Goal: Obtain resource: Download file/media

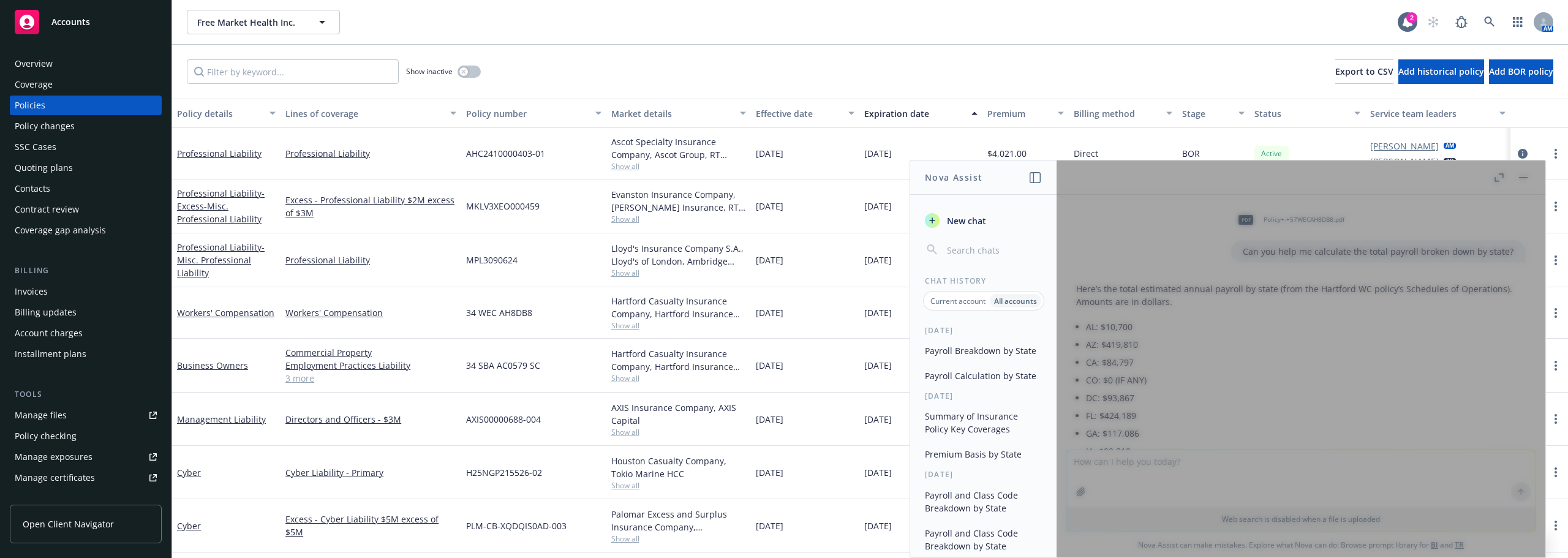
scroll to position [48, 0]
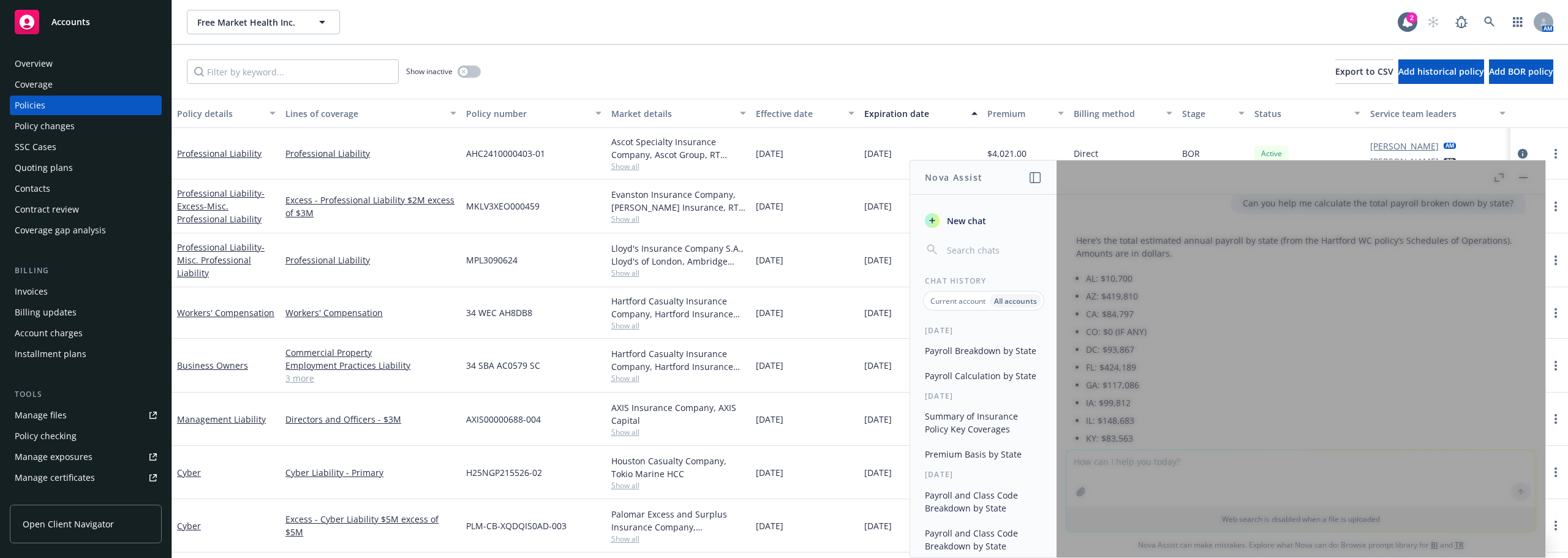
click at [1242, 289] on div at bounding box center [1301, 359] width 488 height 396
click at [968, 220] on span "New chat" at bounding box center [965, 220] width 42 height 13
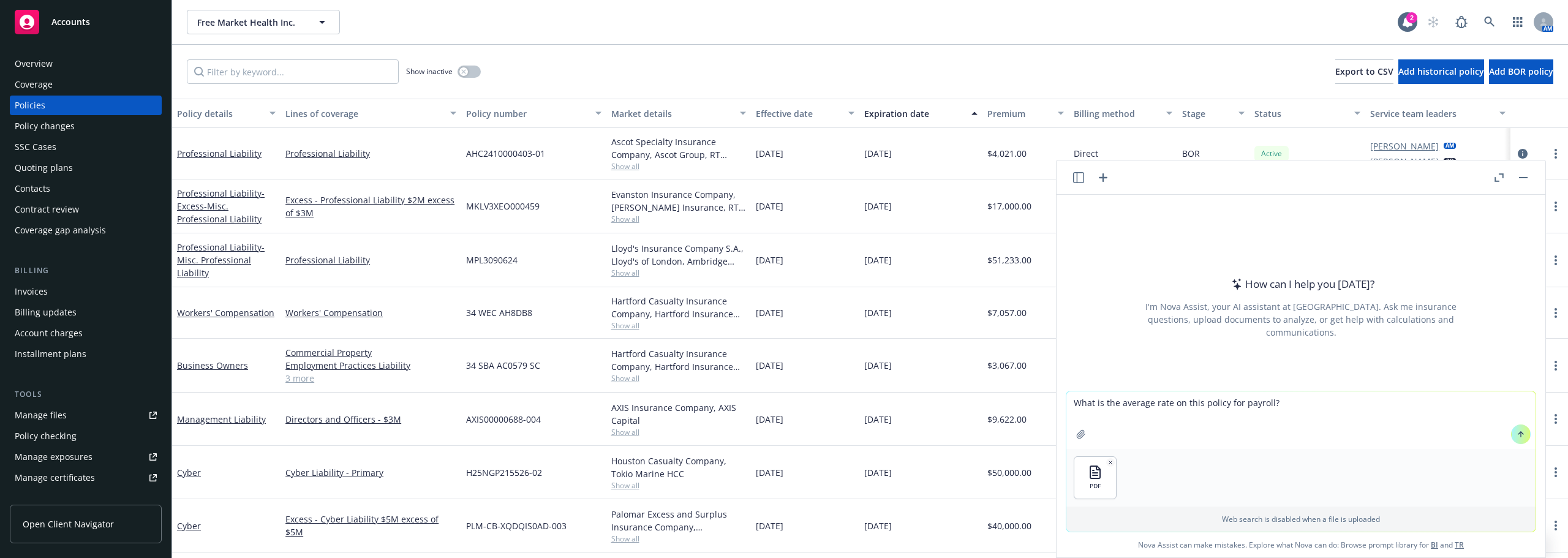
type textarea "What is the average rate on this policy for payroll?"
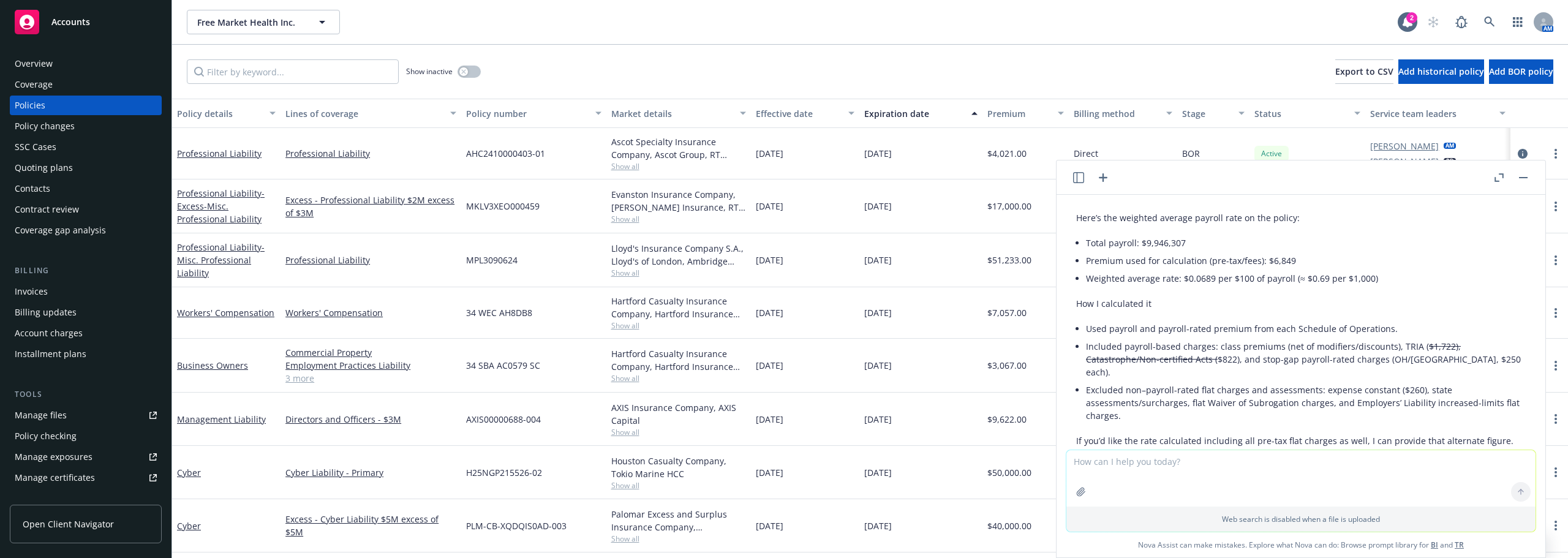
scroll to position [51, 0]
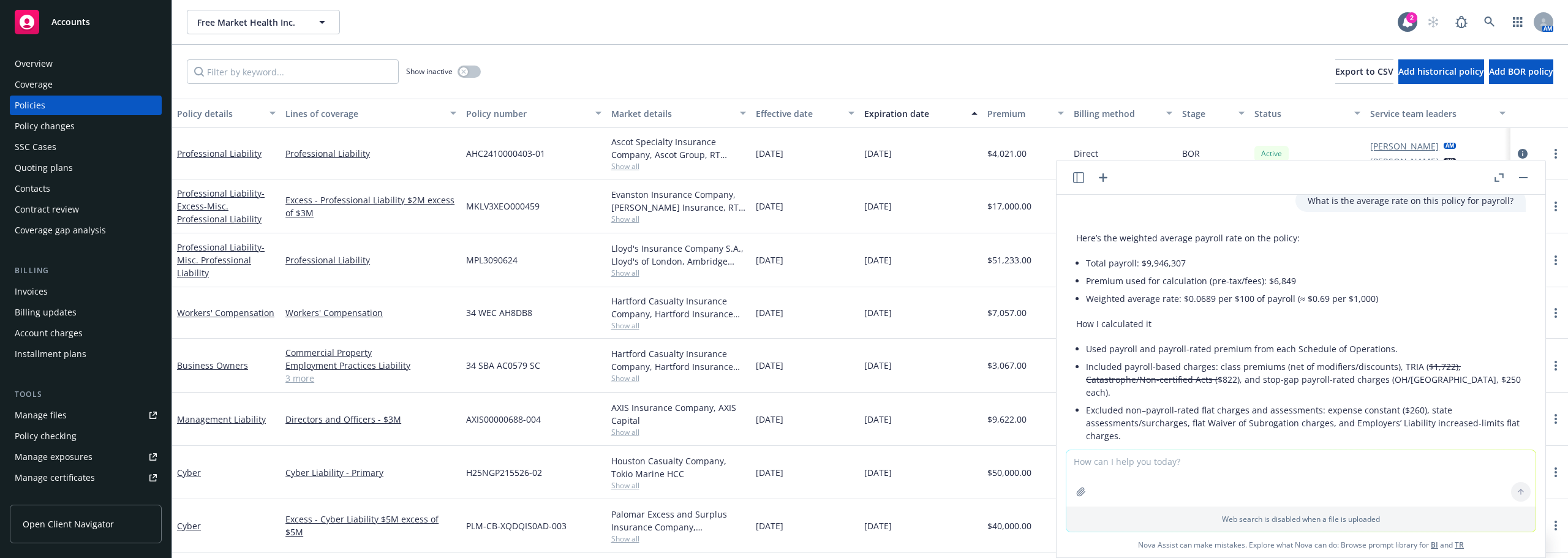
click at [1154, 401] on li "Excluded non–payroll-rated flat charges and assessments: expense constant ($260…" at bounding box center [1305, 422] width 440 height 43
click at [1157, 401] on li "Excluded non–payroll-rated flat charges and assessments: expense constant ($260…" at bounding box center [1305, 422] width 440 height 43
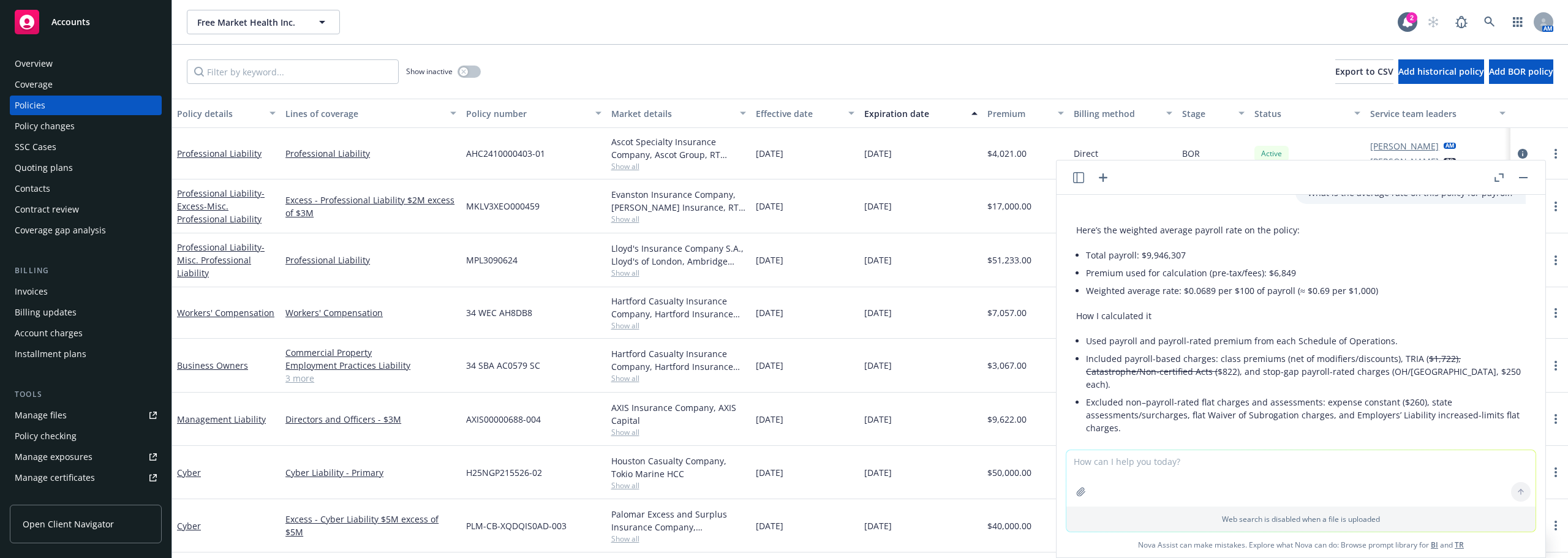
scroll to position [112, 0]
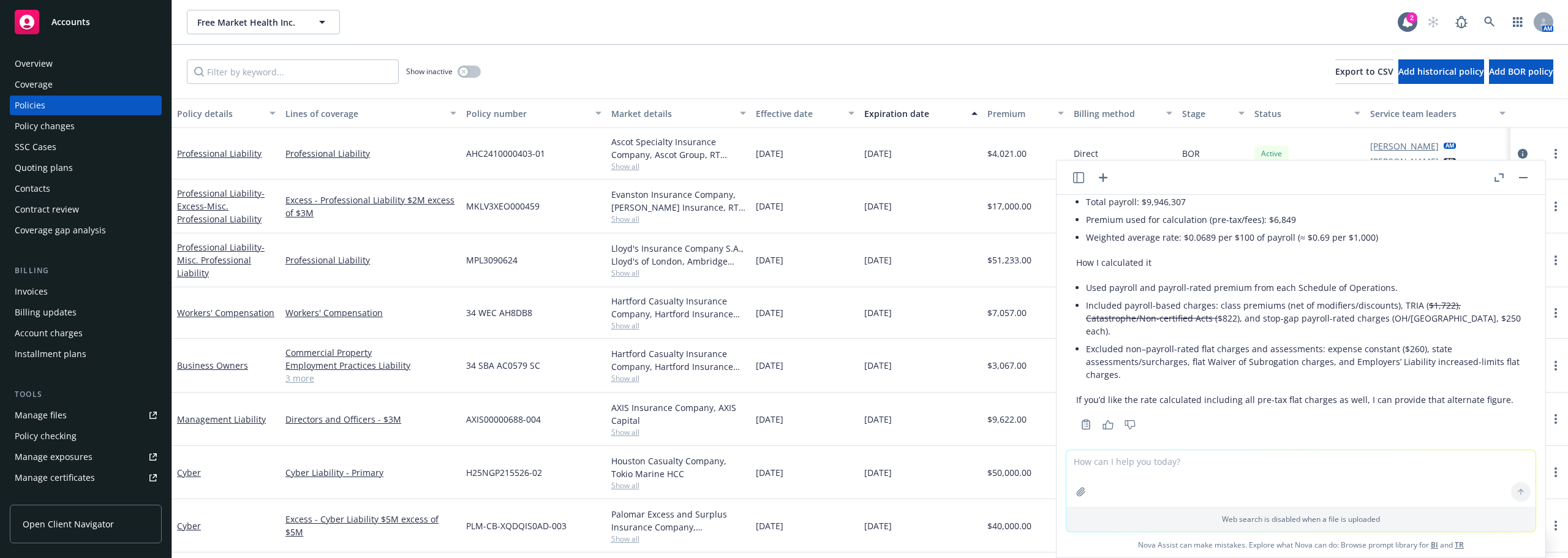
click at [1155, 393] on p "If you’d like the rate calculated including all pre-tax flat charges as well, I…" at bounding box center [1301, 399] width 449 height 13
click at [1240, 237] on li "Weighted average rate: $0.0689 per $100 of payroll (≈ $0.69 per $1,000)" at bounding box center [1305, 236] width 440 height 18
click at [262, 319] on div "Workers' Compensation" at bounding box center [226, 312] width 99 height 13
click at [262, 316] on link "Workers' Compensation" at bounding box center [225, 313] width 97 height 12
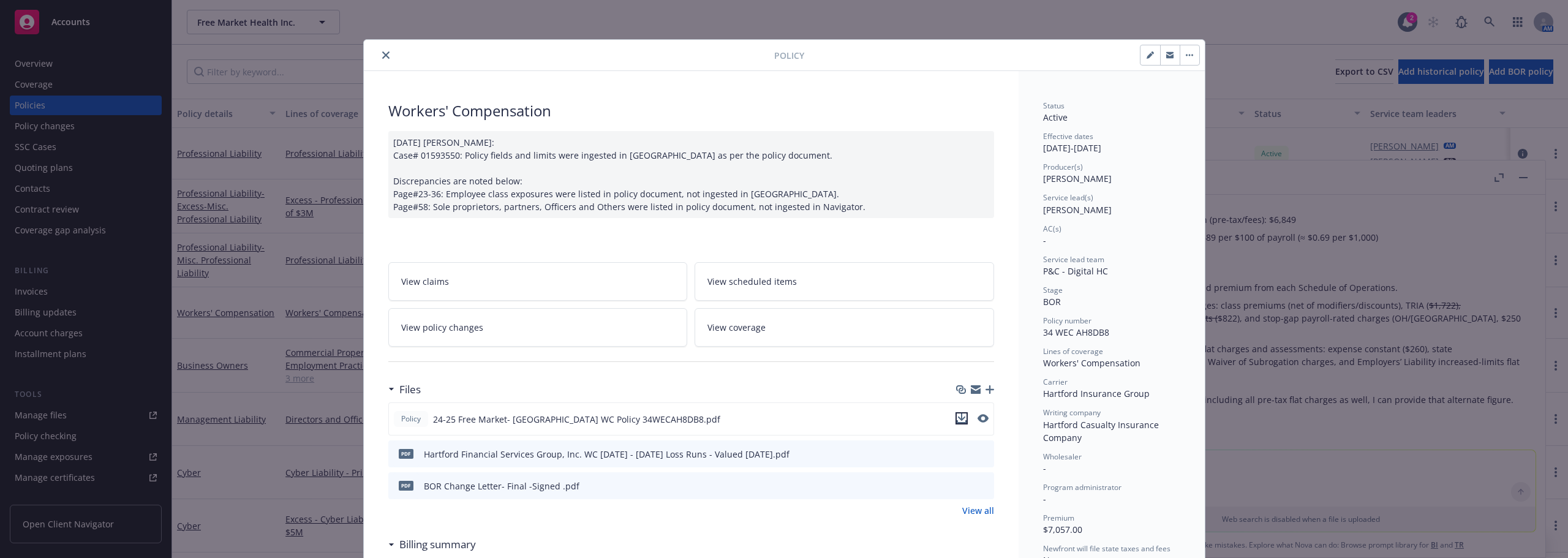
click at [955, 412] on button "download file" at bounding box center [961, 418] width 12 height 12
click at [1232, 31] on div "Policy Workers' Compensation [DATE] [PERSON_NAME]: Case# 01593550: Policy field…" at bounding box center [784, 279] width 1568 height 558
click at [379, 50] on button "close" at bounding box center [385, 54] width 14 height 14
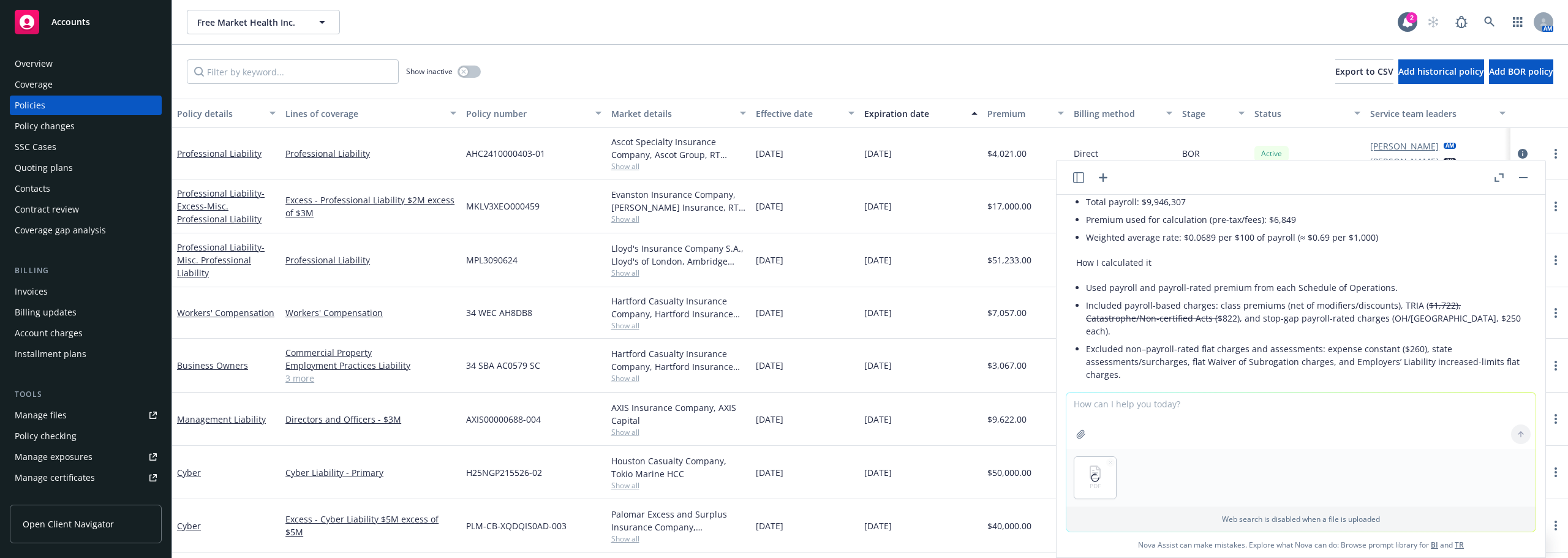
click at [1166, 415] on textarea at bounding box center [1300, 420] width 469 height 56
type textarea "What is the average rate on this policy?"
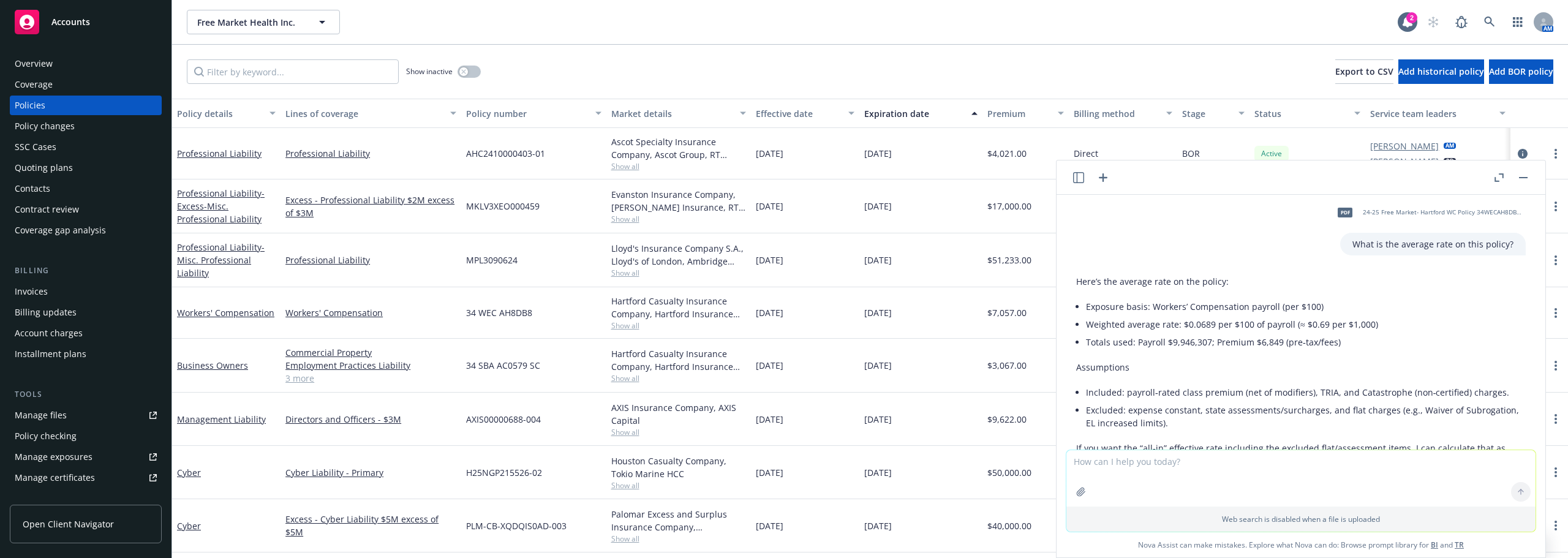
scroll to position [424, 0]
